Goal: Transaction & Acquisition: Download file/media

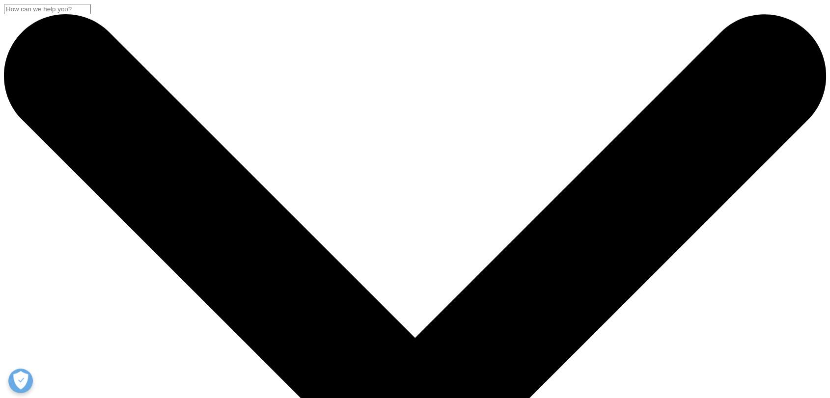
scroll to position [964, 579]
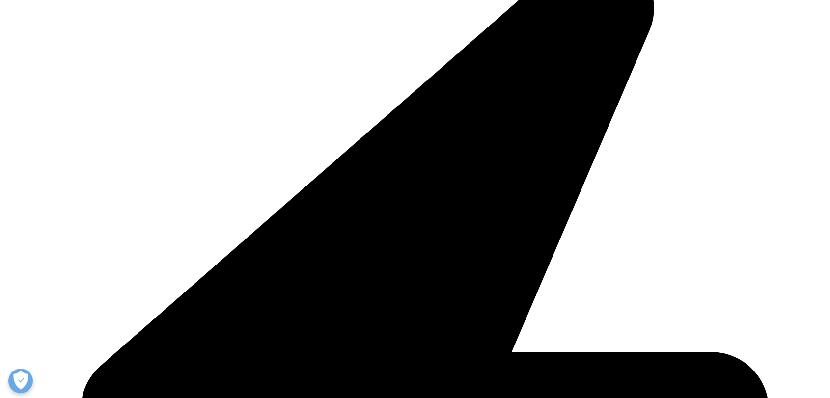
scroll to position [572, 0]
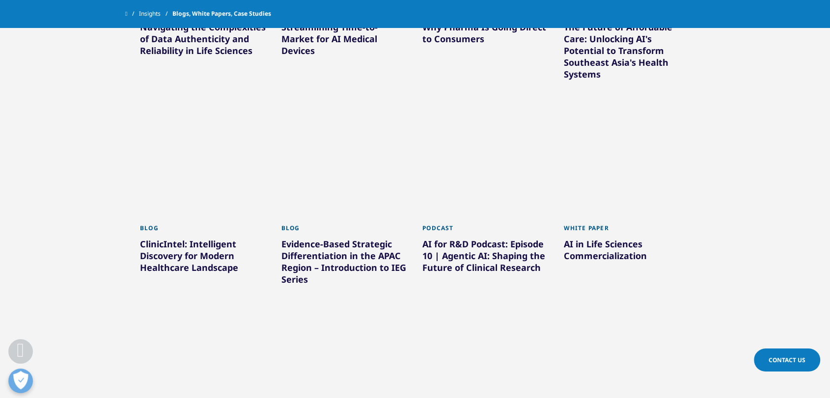
click at [607, 246] on div "AI in Life Sciences Commercialization" at bounding box center [627, 252] width 127 height 28
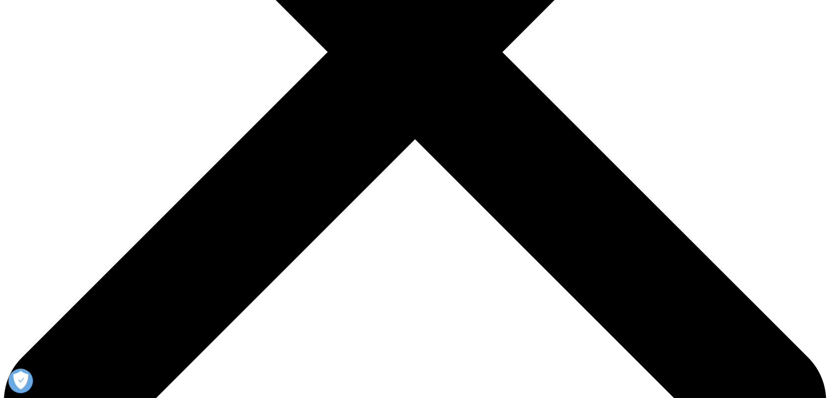
scroll to position [385, 0]
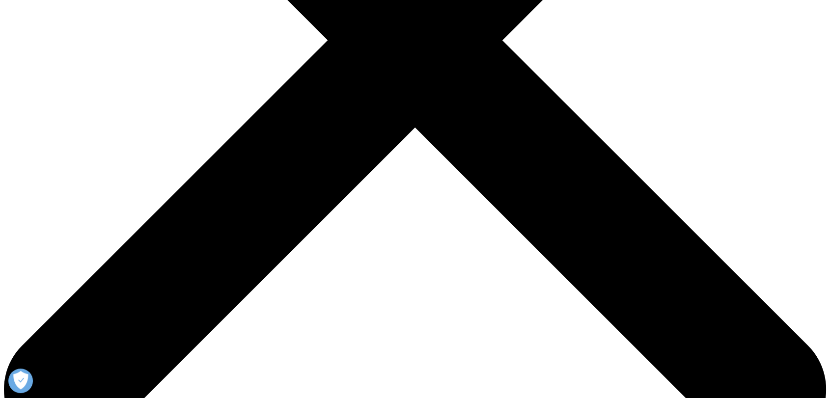
drag, startPoint x: 835, startPoint y: 71, endPoint x: 837, endPoint y: 159, distance: 88.0
